Goal: Check status: Check status

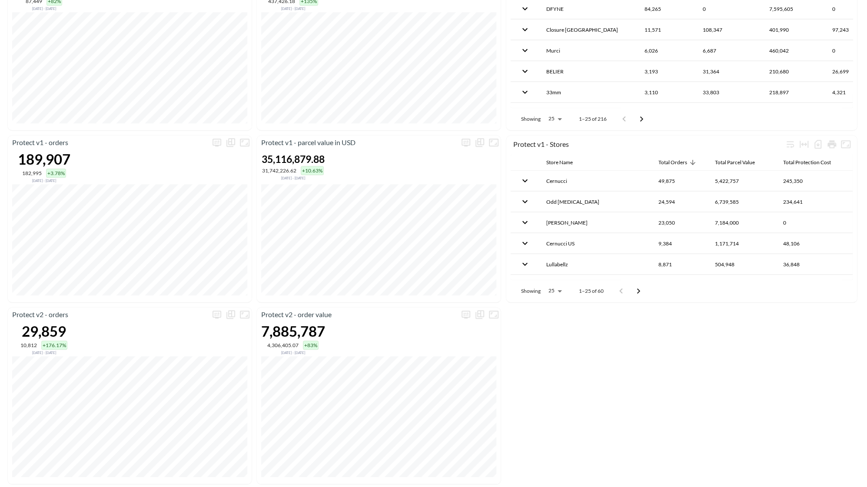
scroll to position [451, 0]
click at [222, 135] on button "more" at bounding box center [217, 141] width 14 height 14
click at [176, 205] on body "BI.P.EYE, Interactive Analytics Dashboards 1 Filters iso_date DATE RANGE [DATE]…" at bounding box center [433, 243] width 867 height 487
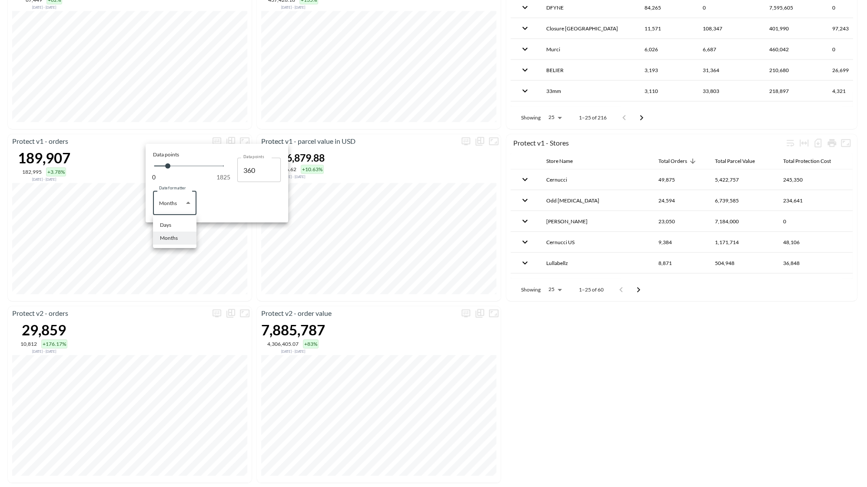
click at [166, 223] on div "Days" at bounding box center [165, 225] width 11 height 8
type input "Days"
click at [195, 288] on div at bounding box center [433, 243] width 867 height 487
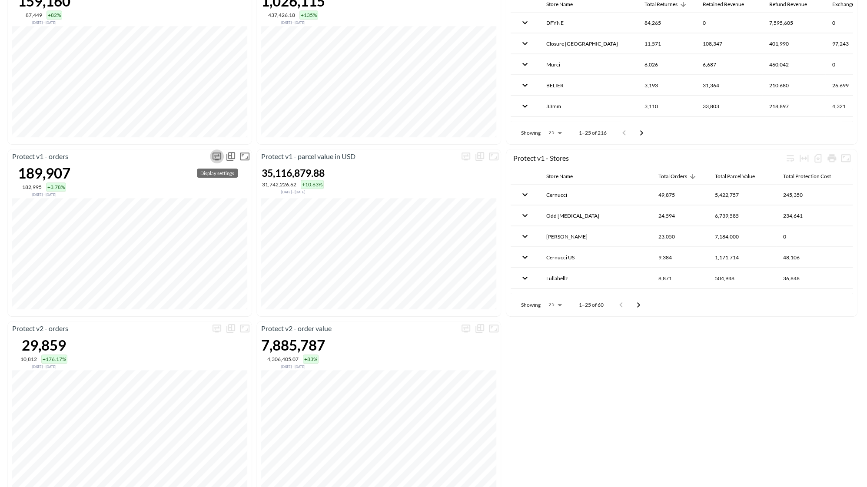
click at [212, 159] on icon "more" at bounding box center [217, 156] width 10 height 10
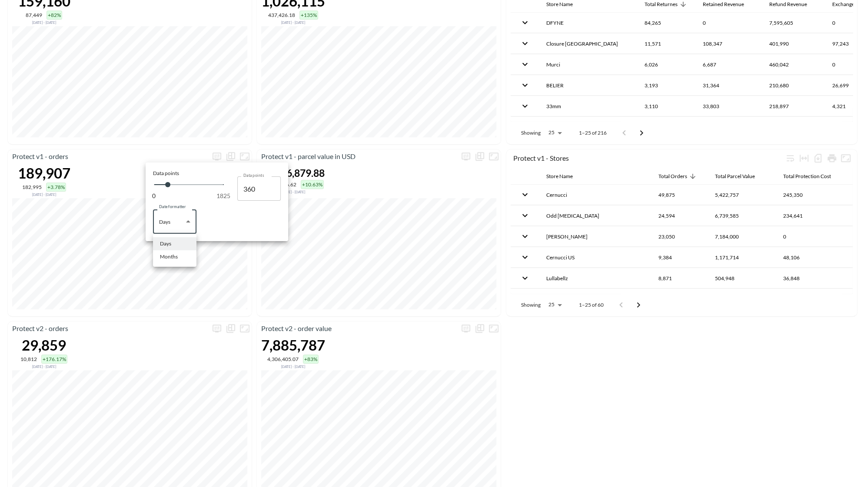
click at [186, 221] on body "BI.P.EYE, Interactive Analytics Dashboards 1 Filters iso_date DATE RANGE [DATE]…" at bounding box center [433, 243] width 867 height 487
click at [174, 257] on div "Months" at bounding box center [169, 257] width 18 height 8
type input "Months"
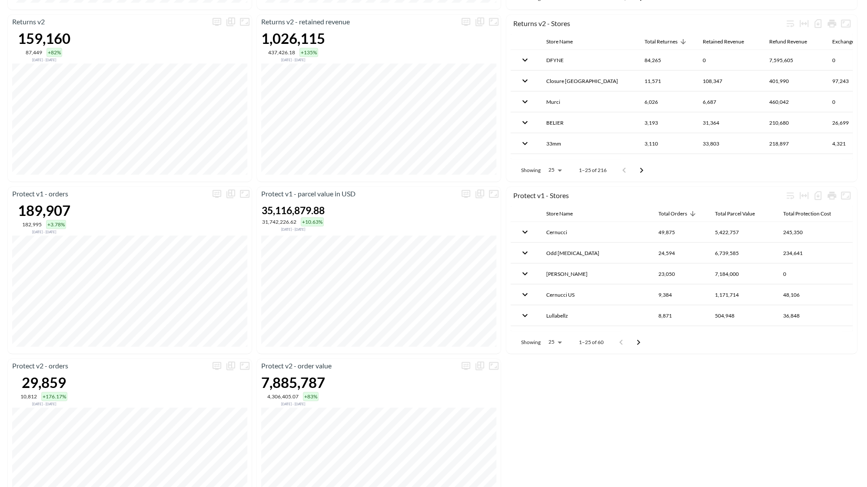
scroll to position [451, 0]
